Goal: Obtain resource: Obtain resource

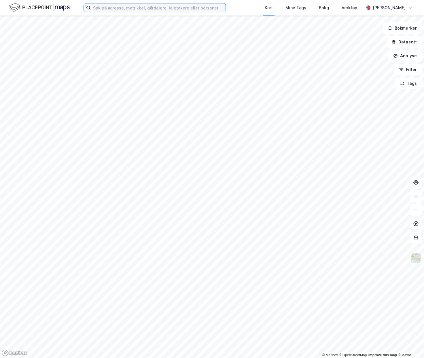
click at [139, 7] on input at bounding box center [158, 7] width 135 height 9
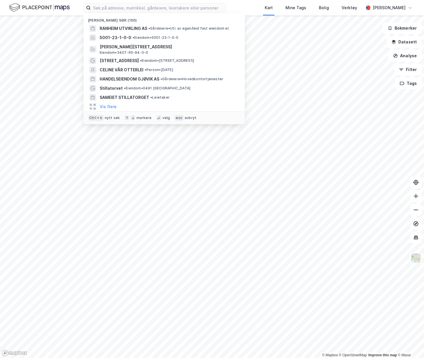
click at [138, 52] on span "Eiendom • 3407-60-94-0-0" at bounding box center [124, 52] width 48 height 5
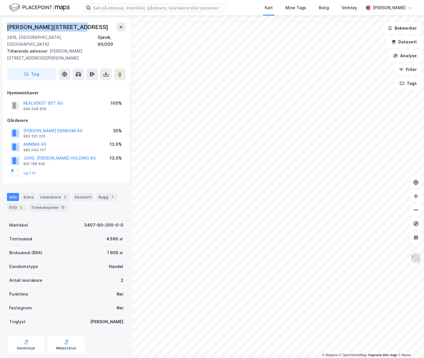
drag, startPoint x: 93, startPoint y: 26, endPoint x: 7, endPoint y: 23, distance: 85.8
click at [7, 23] on div "[PERSON_NAME][STREET_ADDRESS]" at bounding box center [66, 26] width 119 height 9
copy div "[PERSON_NAME][STREET_ADDRESS]"
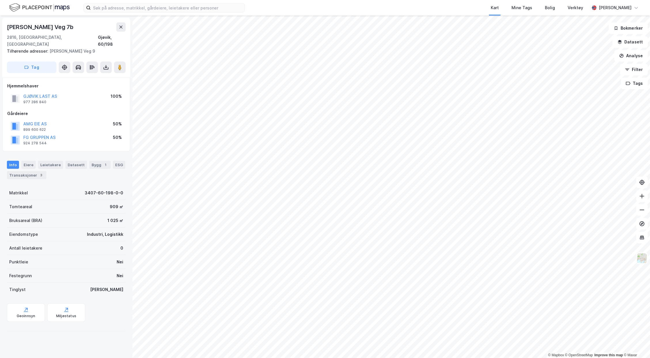
click at [106, 63] on button at bounding box center [106, 68] width 12 height 12
click at [104, 74] on div "Last ned grunnbok" at bounding box center [80, 78] width 61 height 9
click at [423, 259] on img at bounding box center [641, 258] width 11 height 11
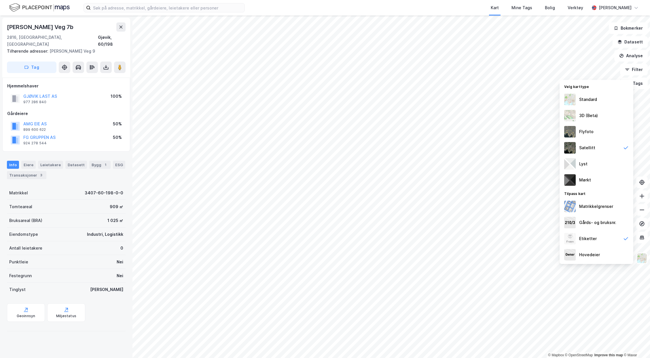
click at [423, 100] on div "Standard" at bounding box center [596, 100] width 74 height 16
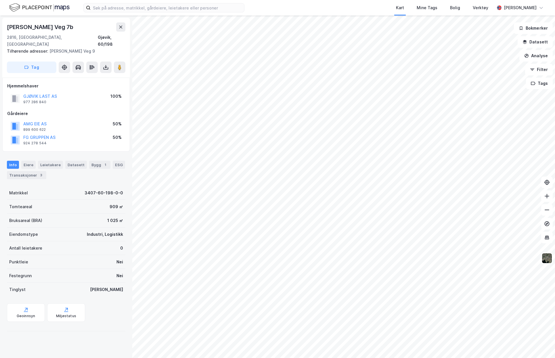
drag, startPoint x: 302, startPoint y: 5, endPoint x: 302, endPoint y: 1, distance: 4.0
click at [302, 5] on div "Kart Mine Tags Bolig Verktøy" at bounding box center [383, 8] width 223 height 16
